Goal: Find specific page/section: Find specific page/section

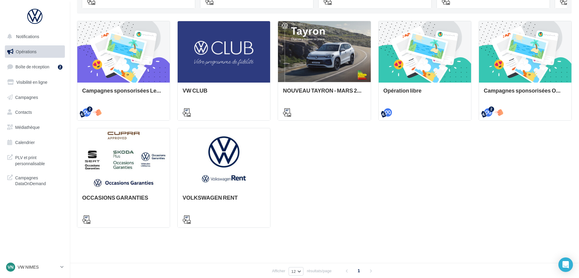
scroll to position [23, 0]
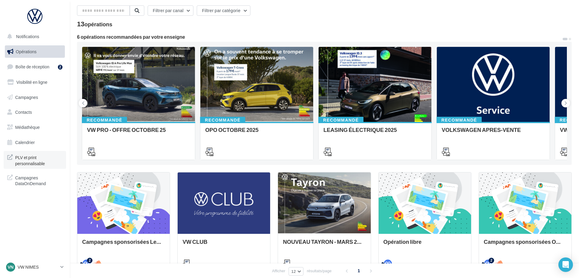
click at [21, 165] on span "PLV et print personnalisable" at bounding box center [38, 160] width 47 height 13
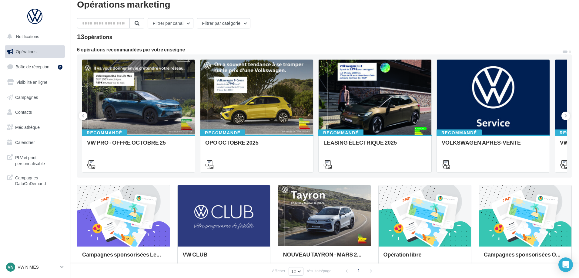
scroll to position [0, 0]
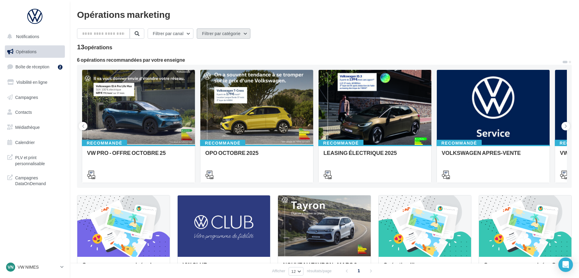
click at [225, 37] on button "Filtrer par catégorie" at bounding box center [224, 33] width 54 height 10
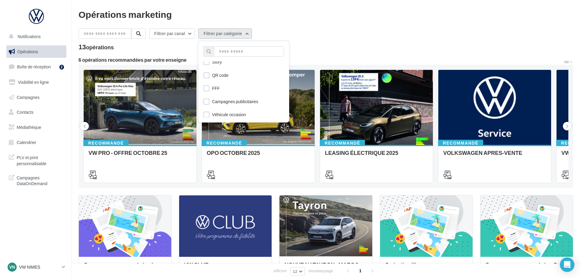
scroll to position [756, 0]
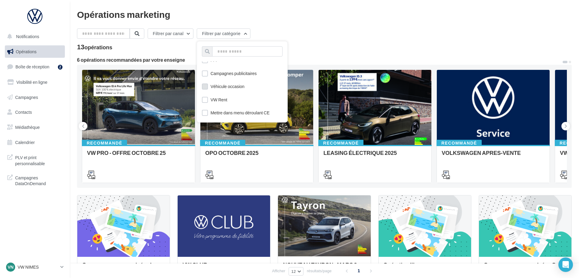
click at [234, 87] on div "Véhicule occasion" at bounding box center [227, 87] width 34 height 6
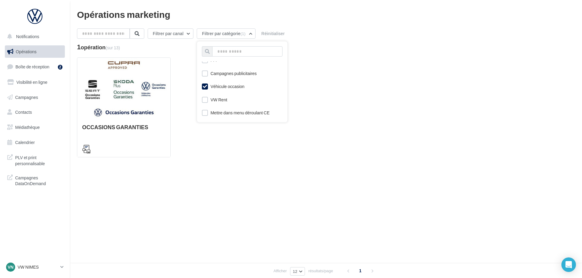
drag, startPoint x: 278, startPoint y: 232, endPoint x: 260, endPoint y: 214, distance: 25.3
click at [276, 228] on div "Notifications Opérations Boîte de réception 2 Visibilité en ligne Campagnes Con…" at bounding box center [291, 139] width 582 height 278
click at [134, 93] on div at bounding box center [123, 89] width 93 height 62
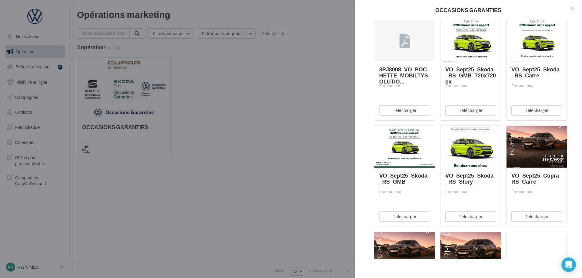
scroll to position [0, 0]
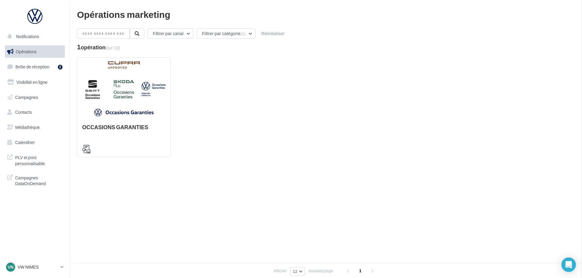
click at [185, 182] on div "OCCASIONS GARANTIES Description Non renseignée Véhicule occasion Véhicule occas…" at bounding box center [326, 182] width 498 height 0
click at [224, 32] on button "Filtrer par catégorie (1)" at bounding box center [226, 33] width 59 height 10
click at [187, 37] on button "Filtrer par canal" at bounding box center [171, 33] width 46 height 10
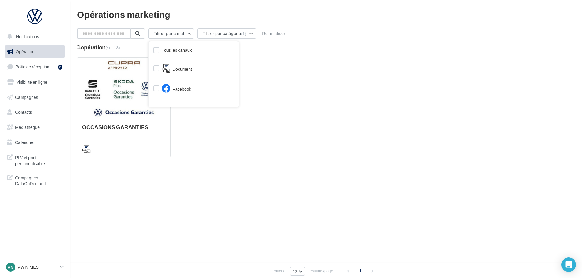
click at [118, 33] on input "text" at bounding box center [103, 33] width 53 height 10
click at [144, 33] on button at bounding box center [137, 33] width 15 height 10
click at [77, 206] on div "Notifications Opérations Boîte de réception 2 Visibilité en ligne Campagnes Con…" at bounding box center [291, 139] width 582 height 278
click at [26, 165] on span "PLV et print personnalisable" at bounding box center [38, 160] width 47 height 13
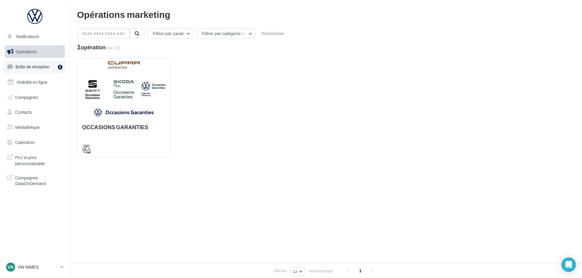
click at [33, 69] on span "Boîte de réception" at bounding box center [32, 66] width 34 height 5
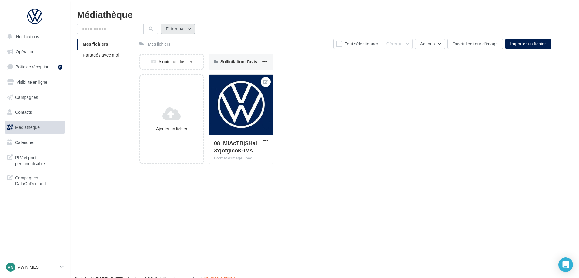
click at [190, 30] on button "Filtrer par" at bounding box center [178, 29] width 34 height 10
click at [26, 140] on span "Calendrier" at bounding box center [25, 142] width 20 height 5
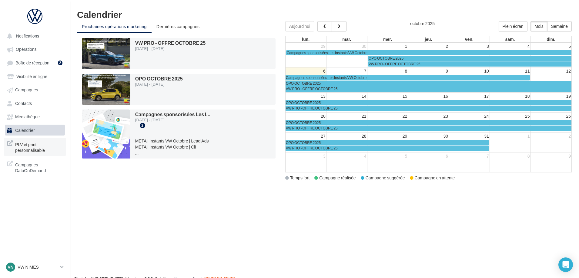
click at [33, 147] on span "PLV et print personnalisable" at bounding box center [38, 147] width 47 height 13
click at [25, 148] on span "PLV et print personnalisable" at bounding box center [38, 147] width 47 height 13
click at [35, 169] on span "Campagnes DataOnDemand" at bounding box center [38, 167] width 47 height 13
